Goal: Information Seeking & Learning: Learn about a topic

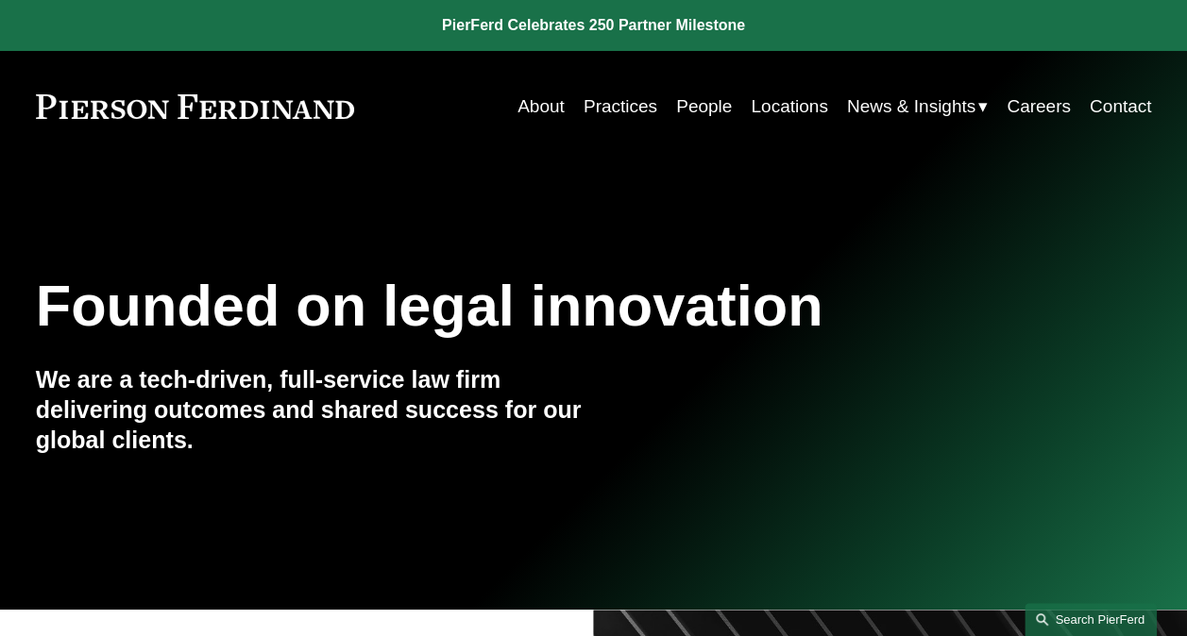
click at [1077, 621] on link "Search this site" at bounding box center [1091, 619] width 132 height 33
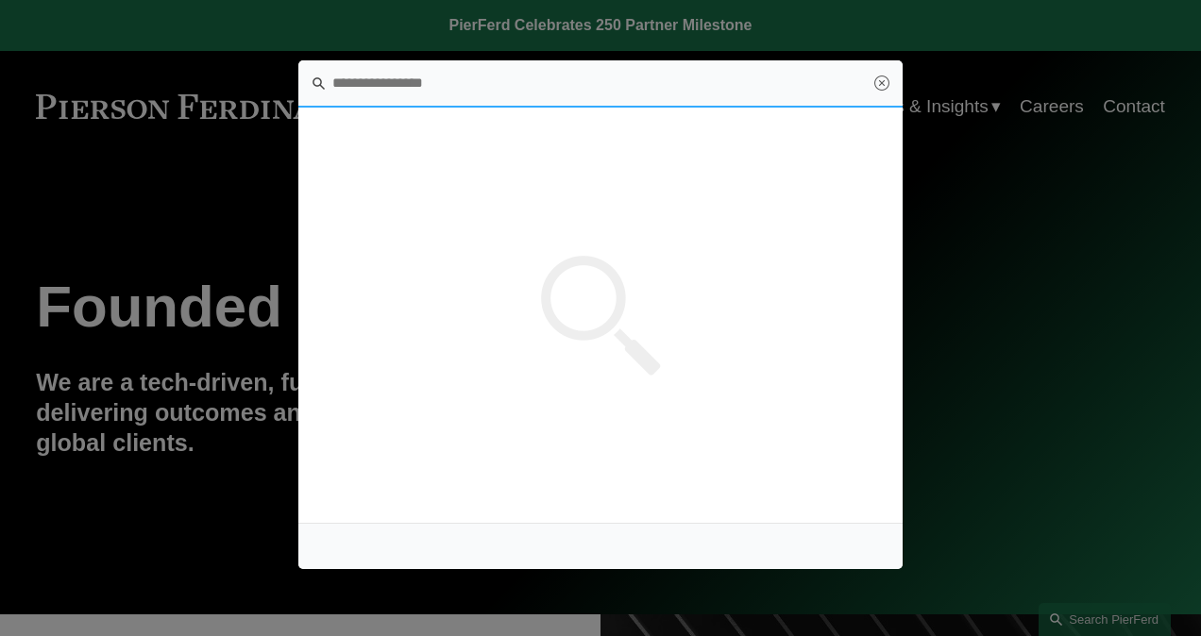
click at [389, 82] on input "Search this site" at bounding box center [600, 83] width 604 height 47
type input "*****"
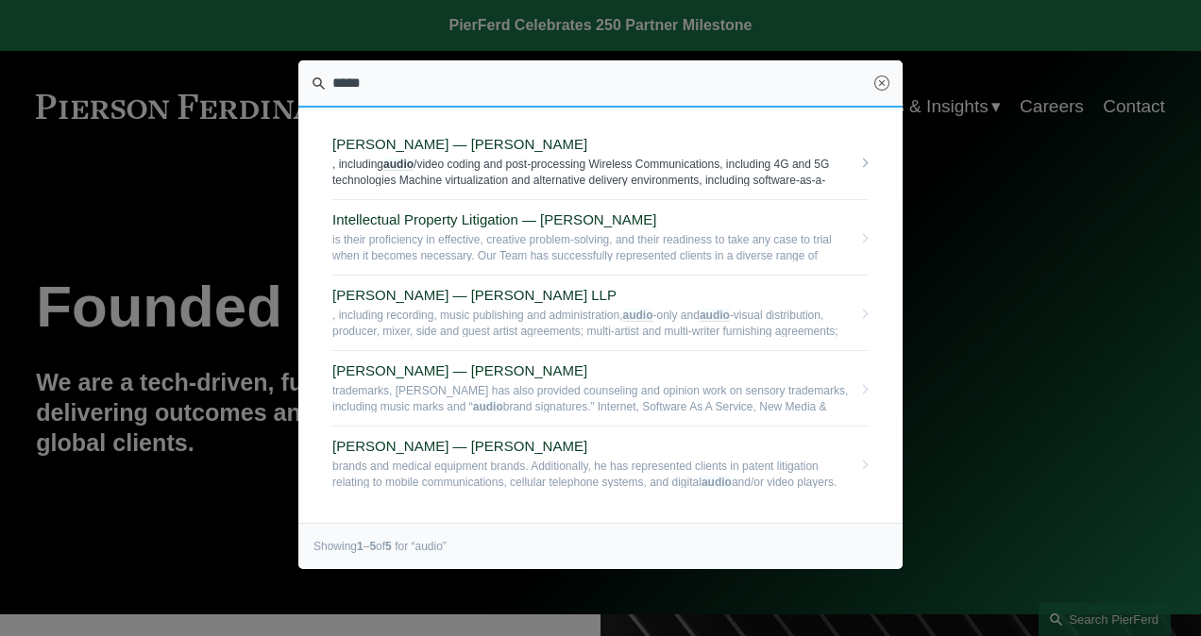
click at [449, 166] on span ", including audio /video coding and post-processing Wireless Communications, in…" at bounding box center [591, 171] width 519 height 29
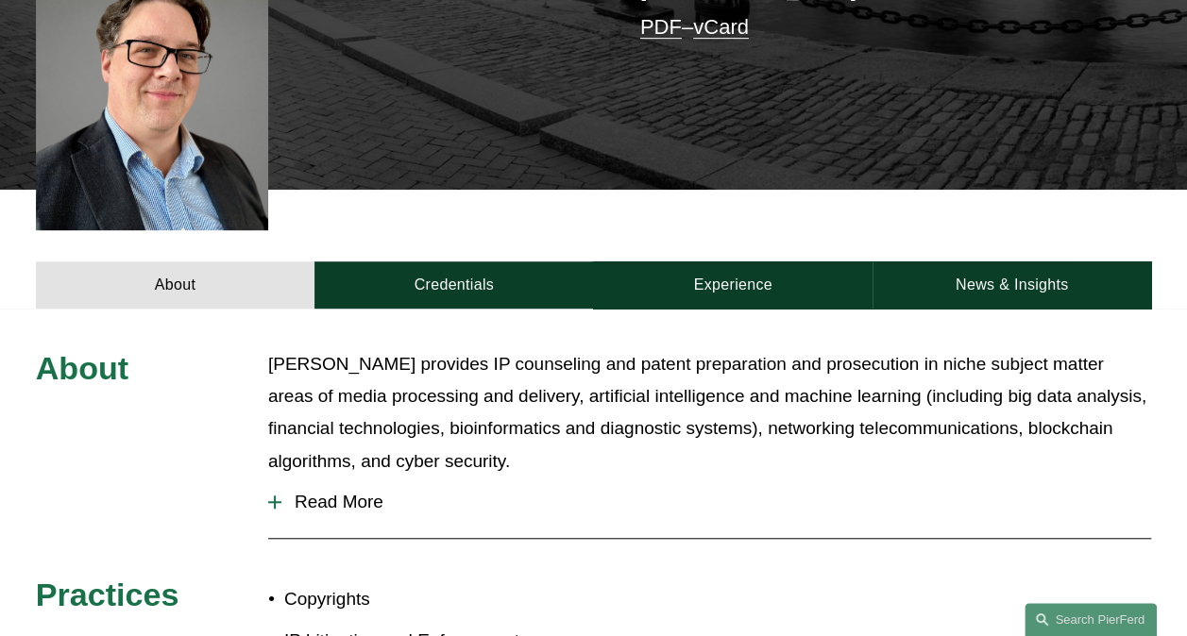
scroll to position [567, 0]
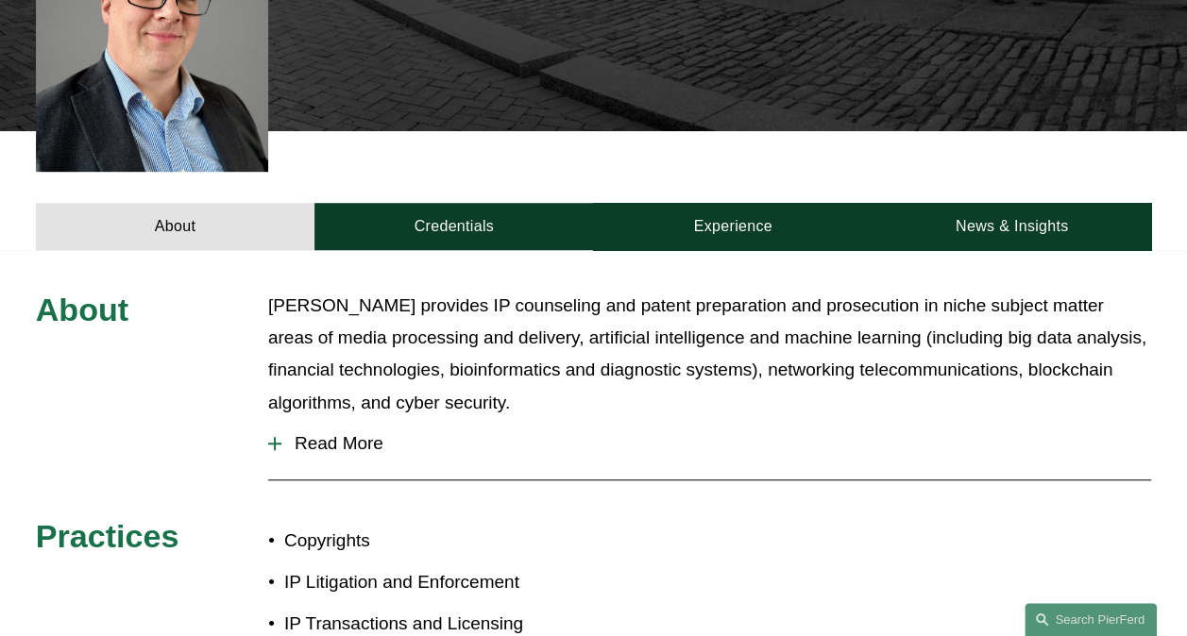
click at [374, 433] on span "Read More" at bounding box center [716, 443] width 870 height 21
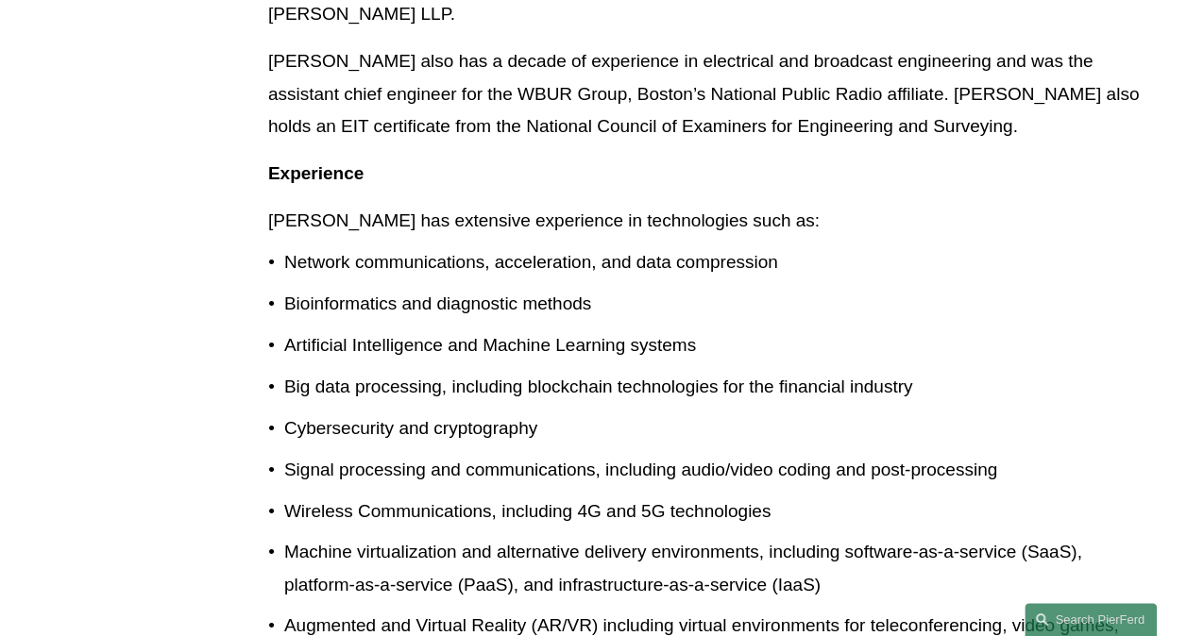
scroll to position [1416, 0]
